Goal: Information Seeking & Learning: Find specific fact

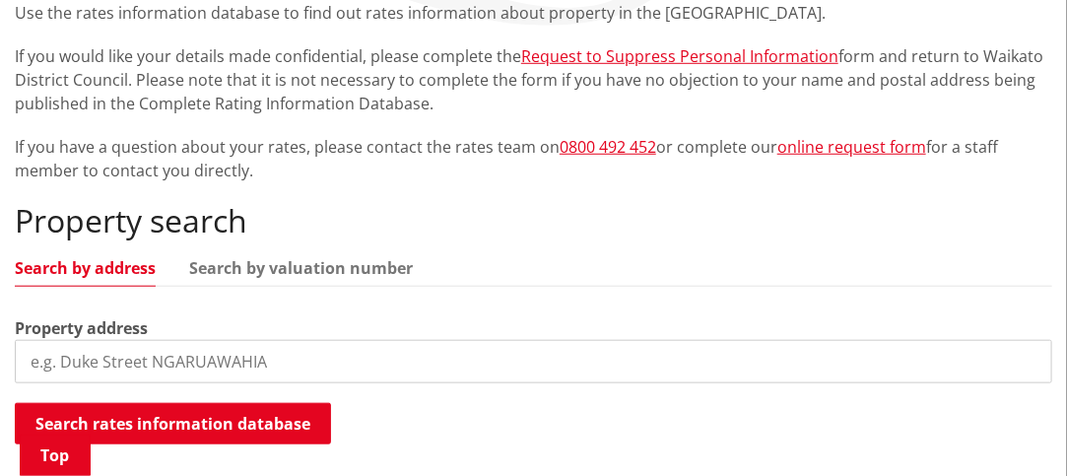
scroll to position [493, 0]
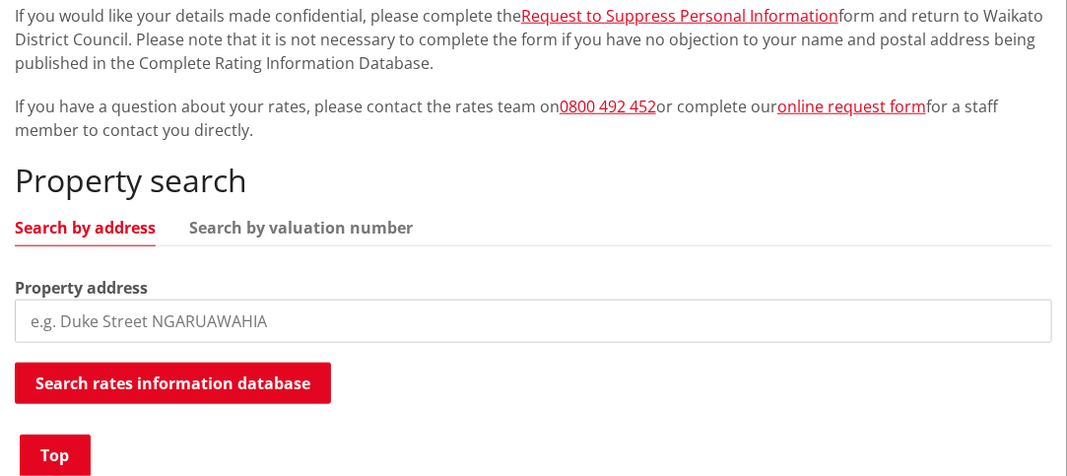
click at [207, 328] on input "search" at bounding box center [534, 321] width 1038 height 43
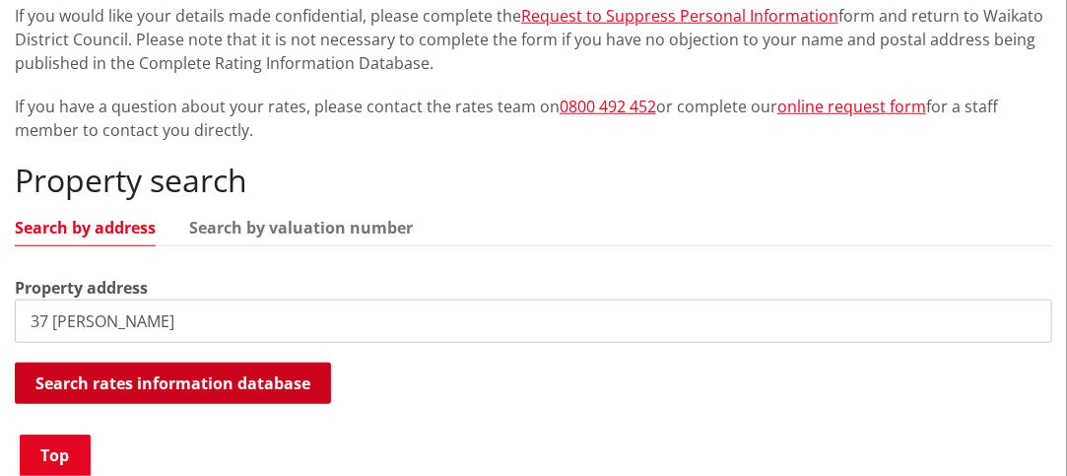
type input "37 Harriet Johnston"
click at [174, 377] on button "Search rates information database" at bounding box center [173, 383] width 316 height 41
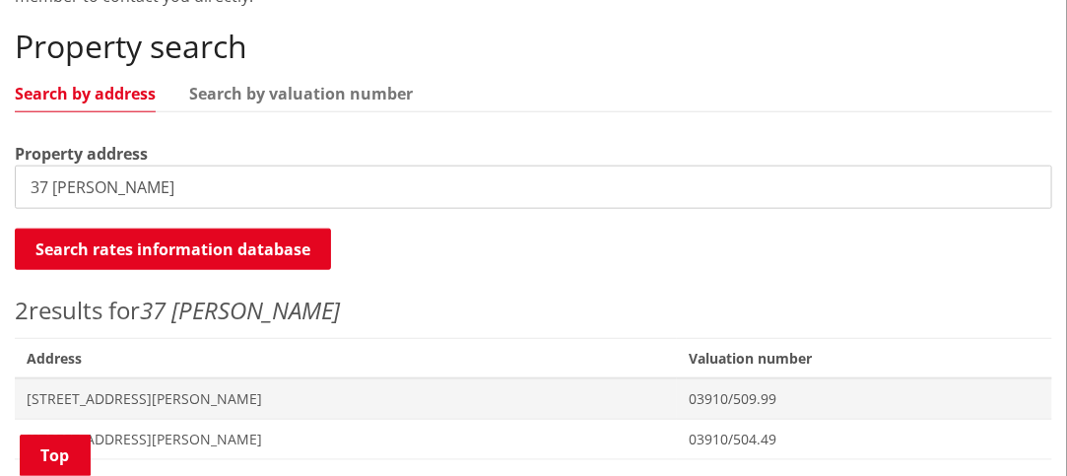
scroll to position [788, 0]
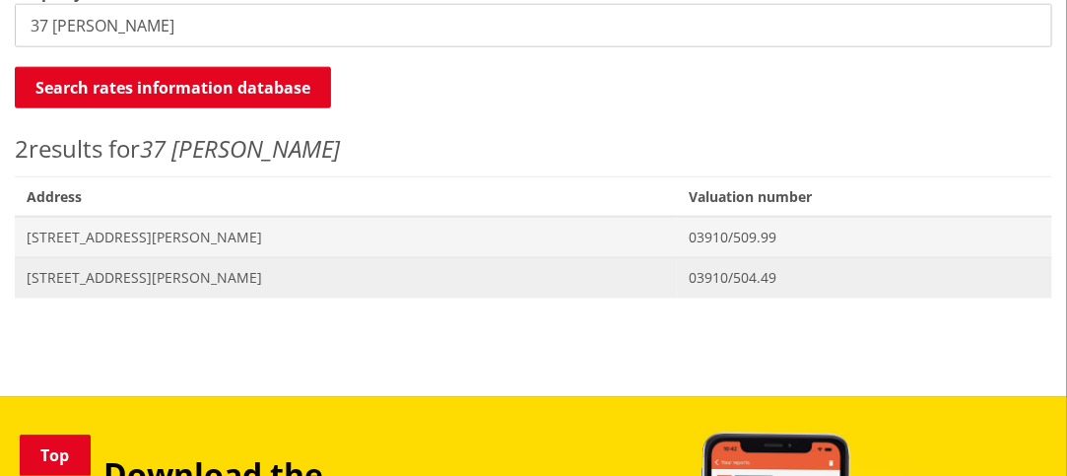
click at [234, 273] on span "37 Harriet Johnston Drive POKENO" at bounding box center [346, 278] width 639 height 20
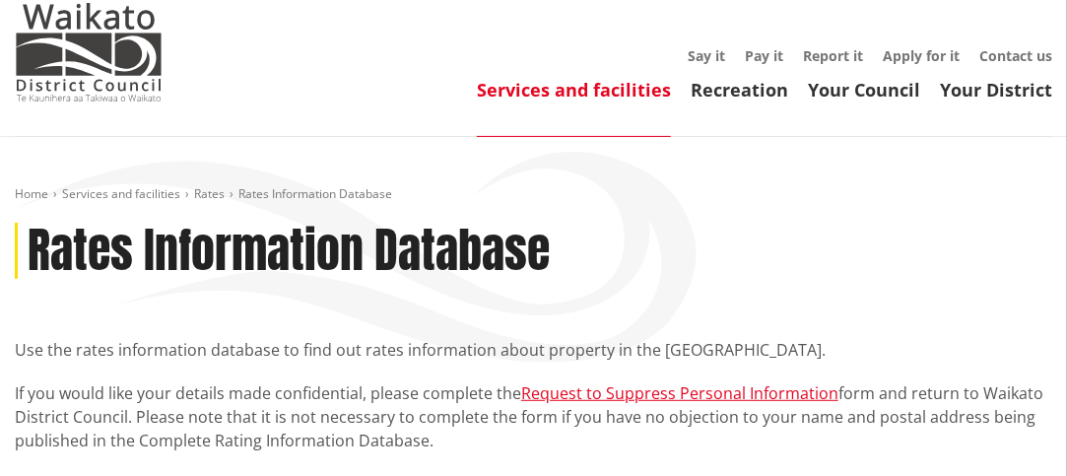
scroll to position [99, 0]
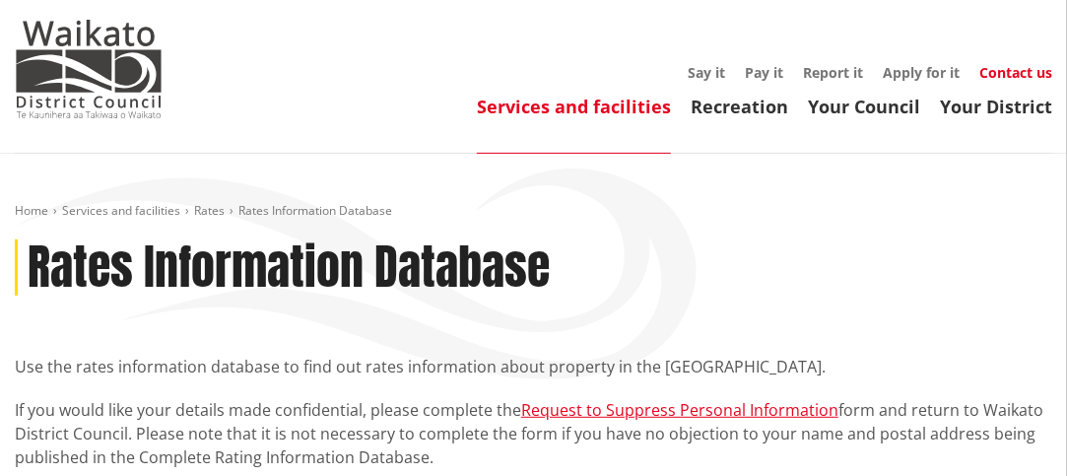
click at [1010, 69] on link "Contact us" at bounding box center [1016, 72] width 73 height 19
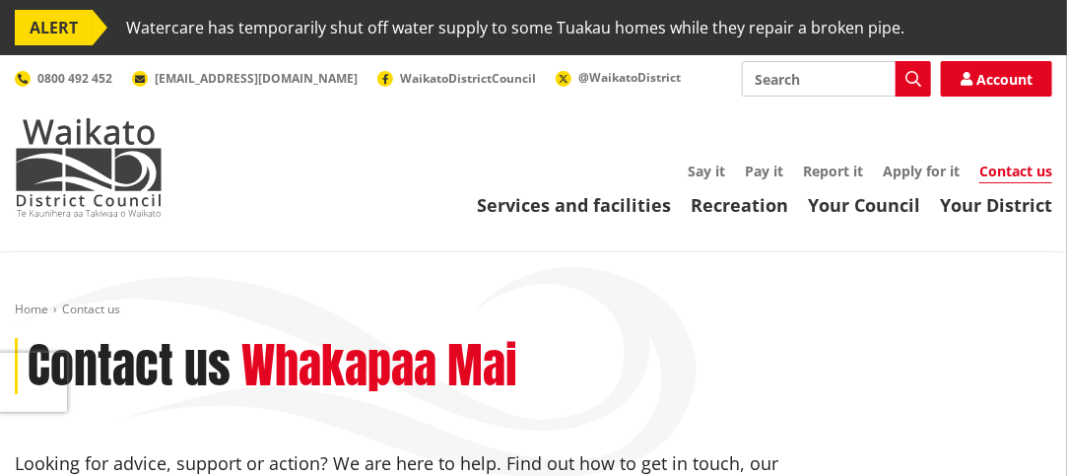
click at [994, 180] on link "Contact us" at bounding box center [1016, 173] width 73 height 22
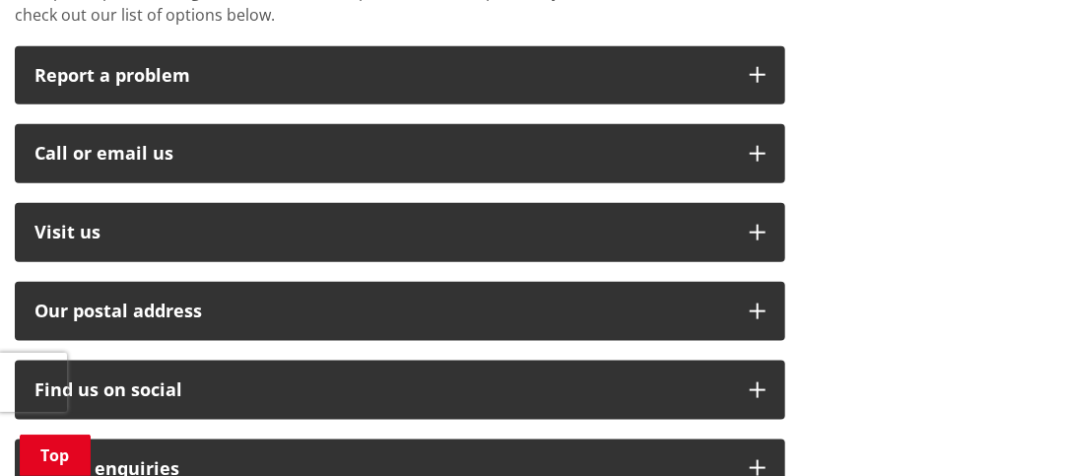
scroll to position [591, 0]
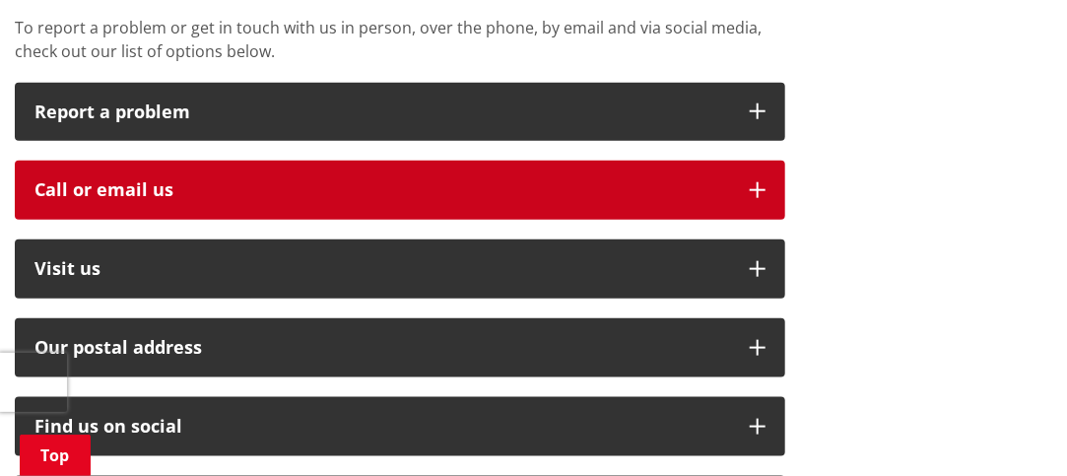
click at [759, 185] on icon "button" at bounding box center [758, 190] width 16 height 16
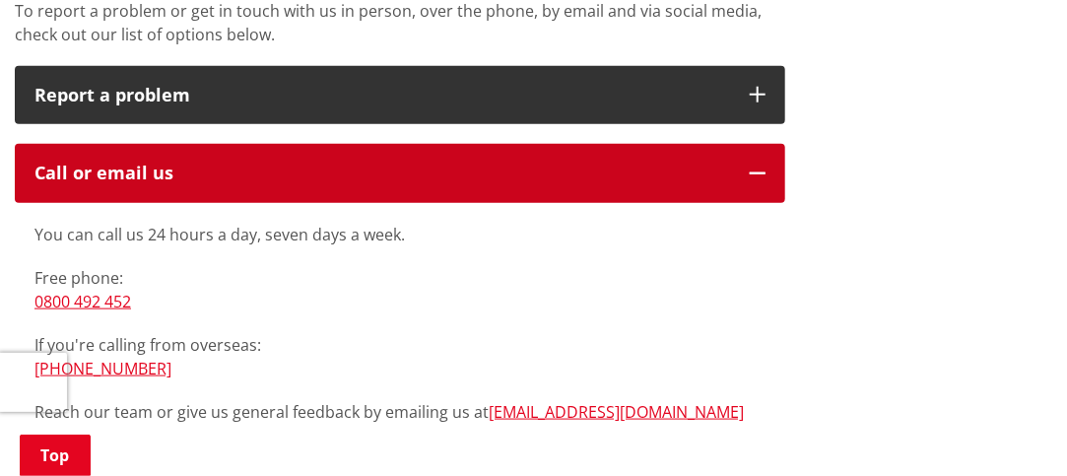
scroll to position [493, 0]
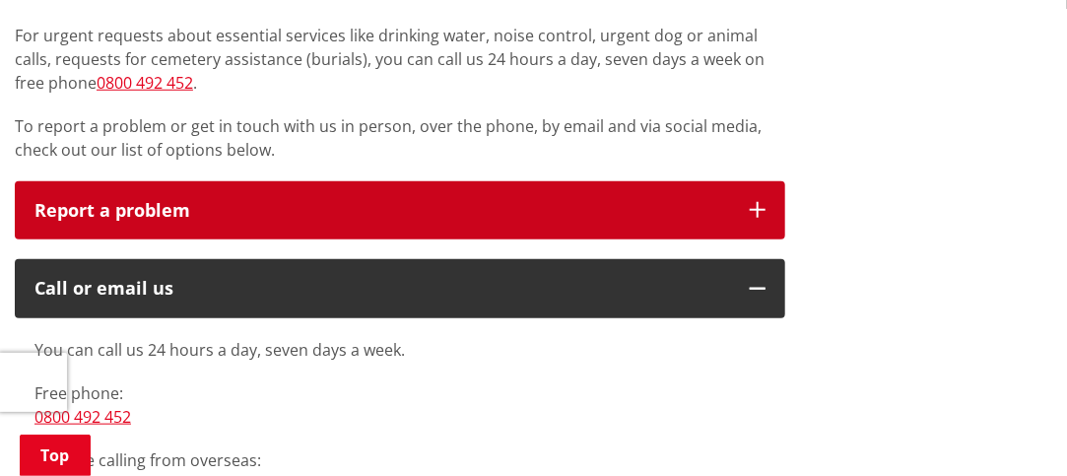
click at [756, 208] on icon "button" at bounding box center [758, 210] width 16 height 16
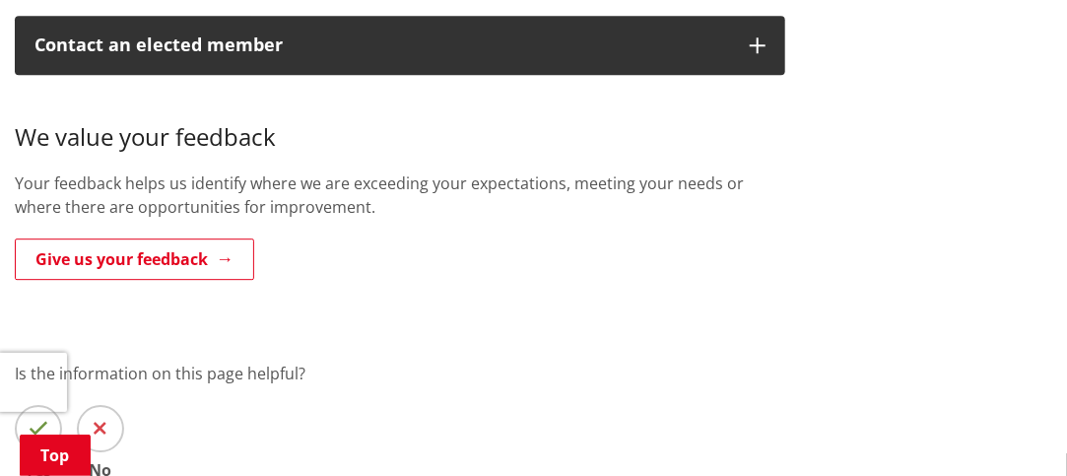
scroll to position [1873, 0]
